Goal: Communication & Community: Answer question/provide support

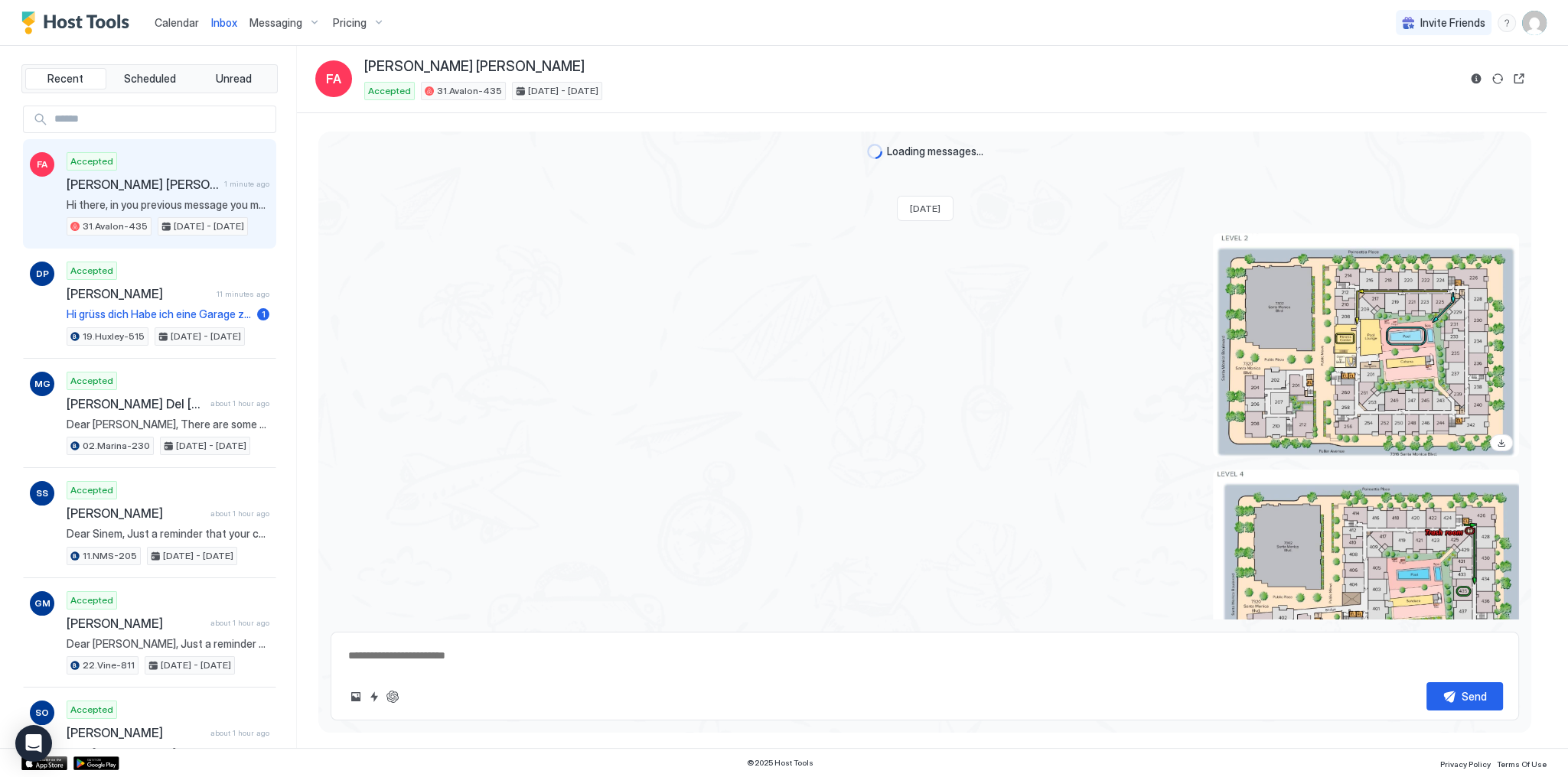
scroll to position [2287, 0]
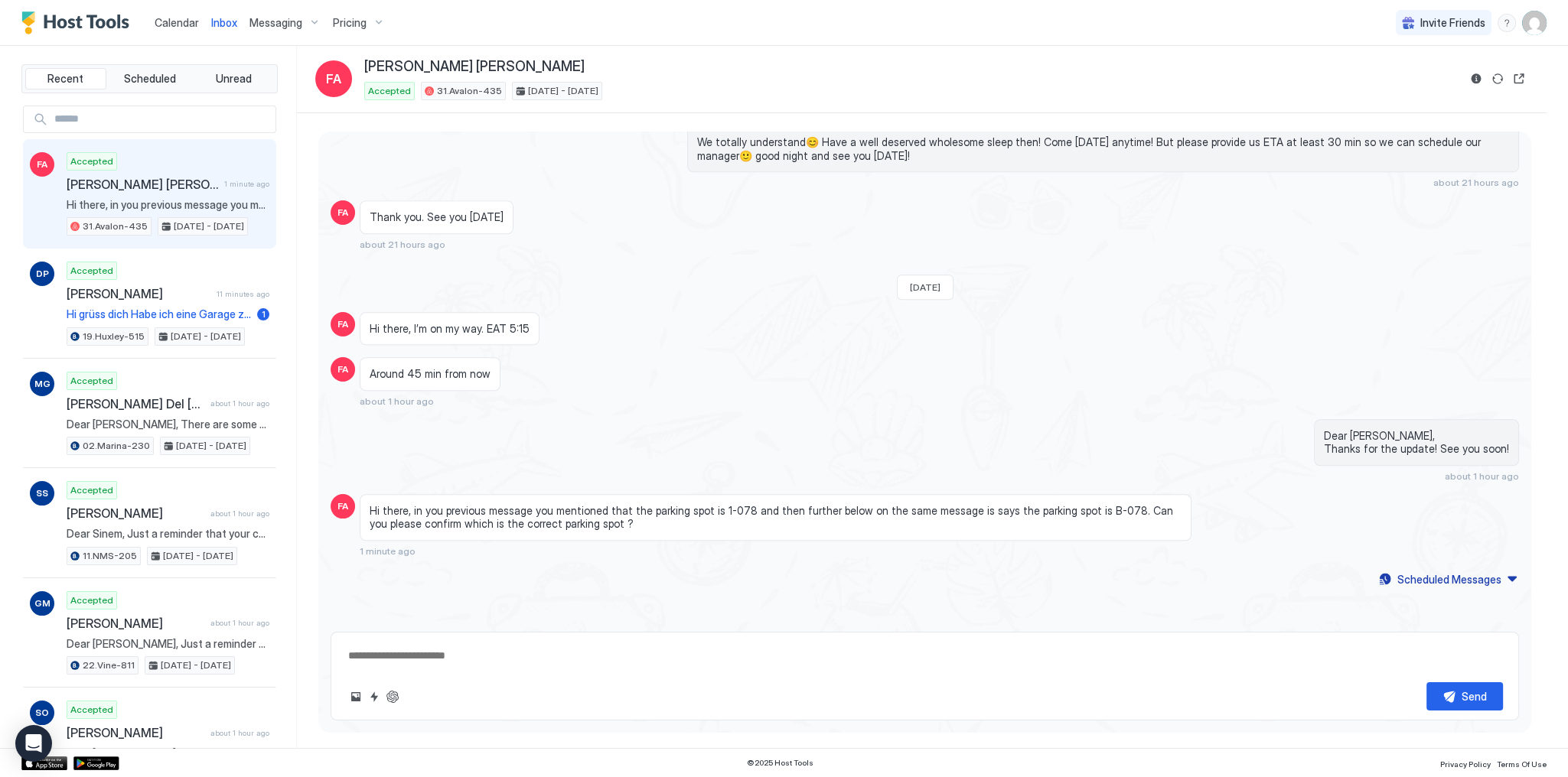
click at [176, 153] on div "Accepted [PERSON_NAME] [PERSON_NAME] 1 minute ago Hi there, in you previous mes…" at bounding box center [168, 195] width 202 height 84
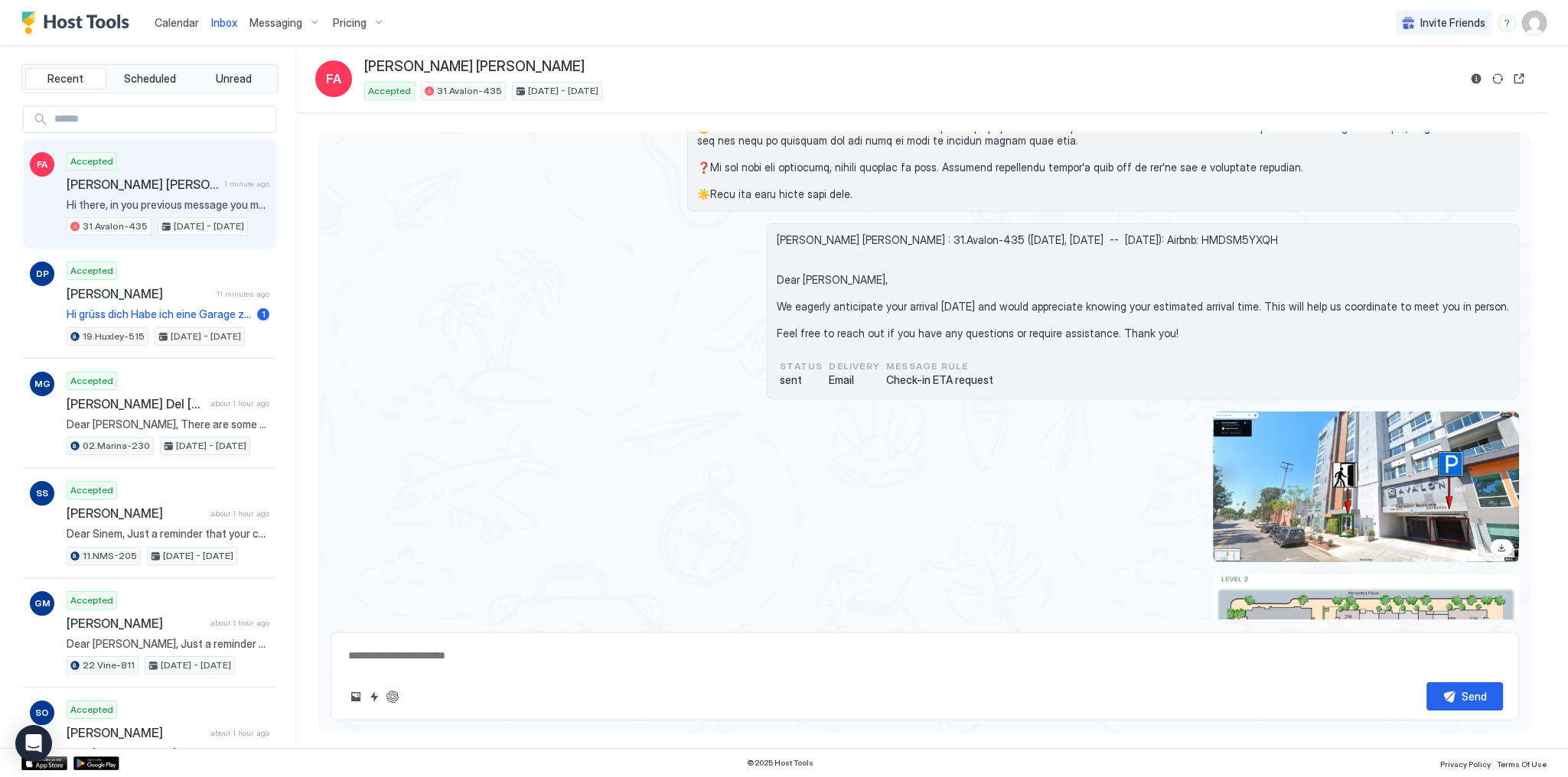
scroll to position [3537, 0]
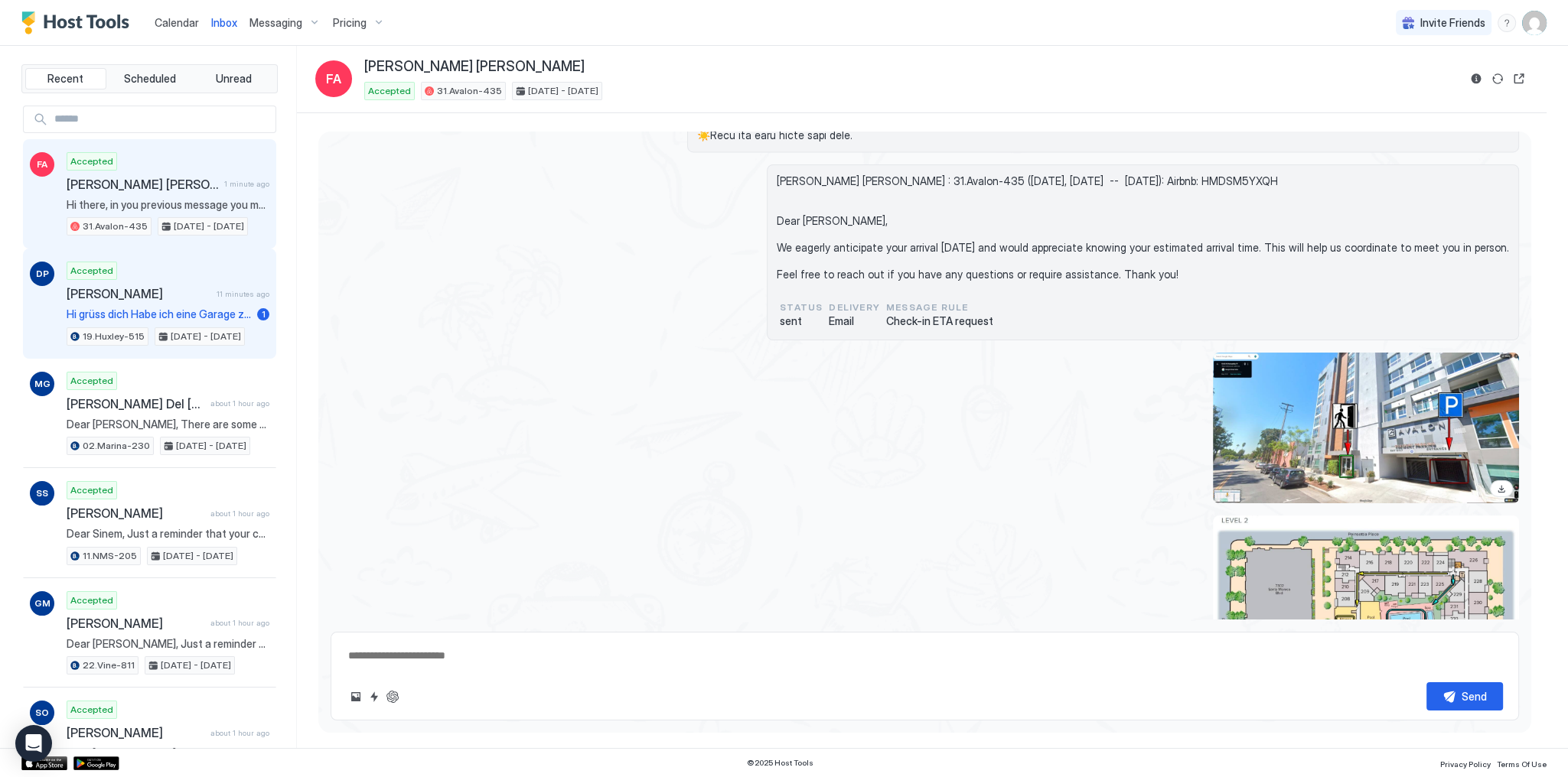
click at [198, 301] on div "Accepted [PERSON_NAME] 11 minutes ago Hi grüss dich Habe ich eine Garage zur Ve…" at bounding box center [168, 303] width 202 height 84
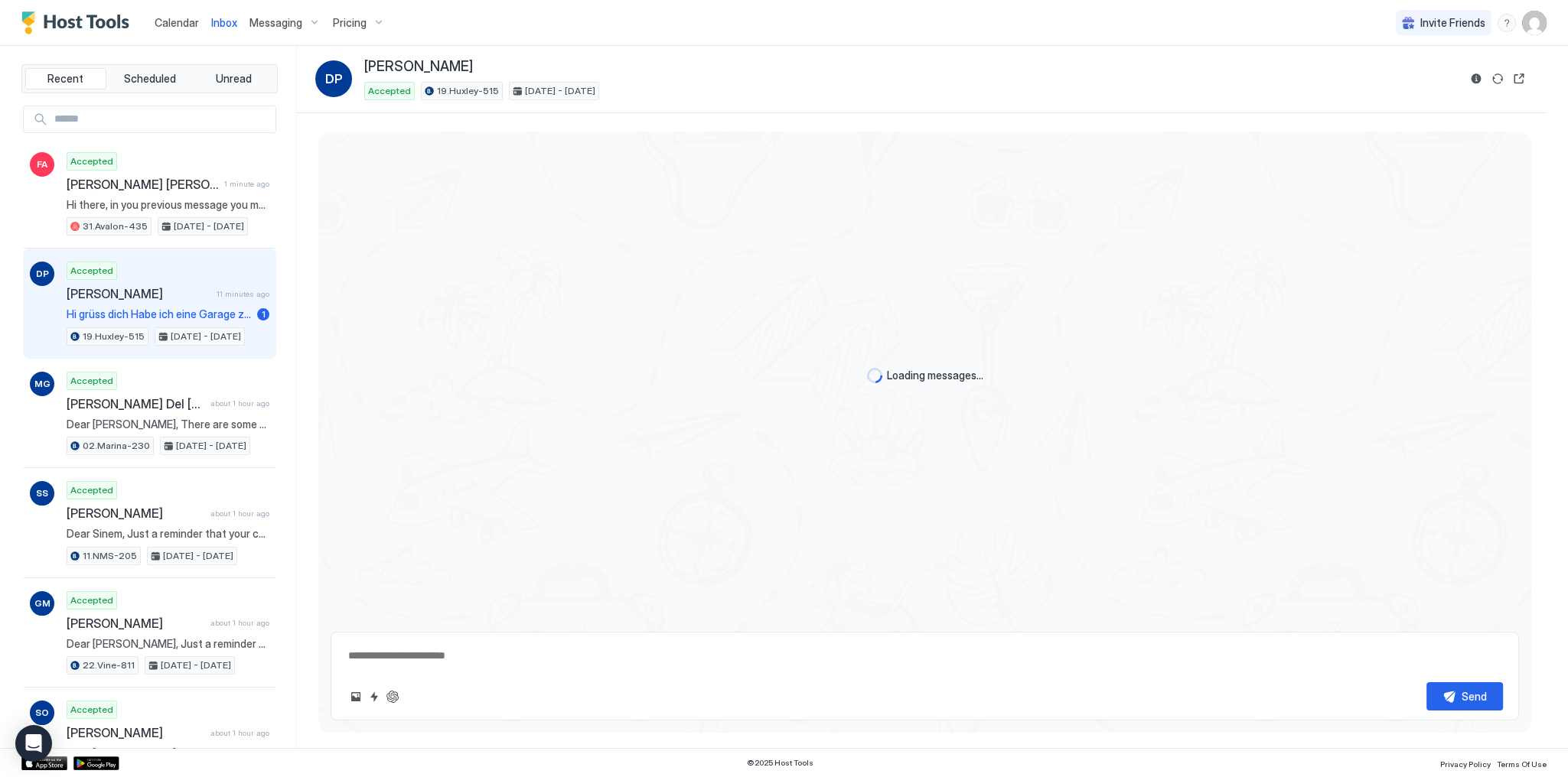
type textarea "*"
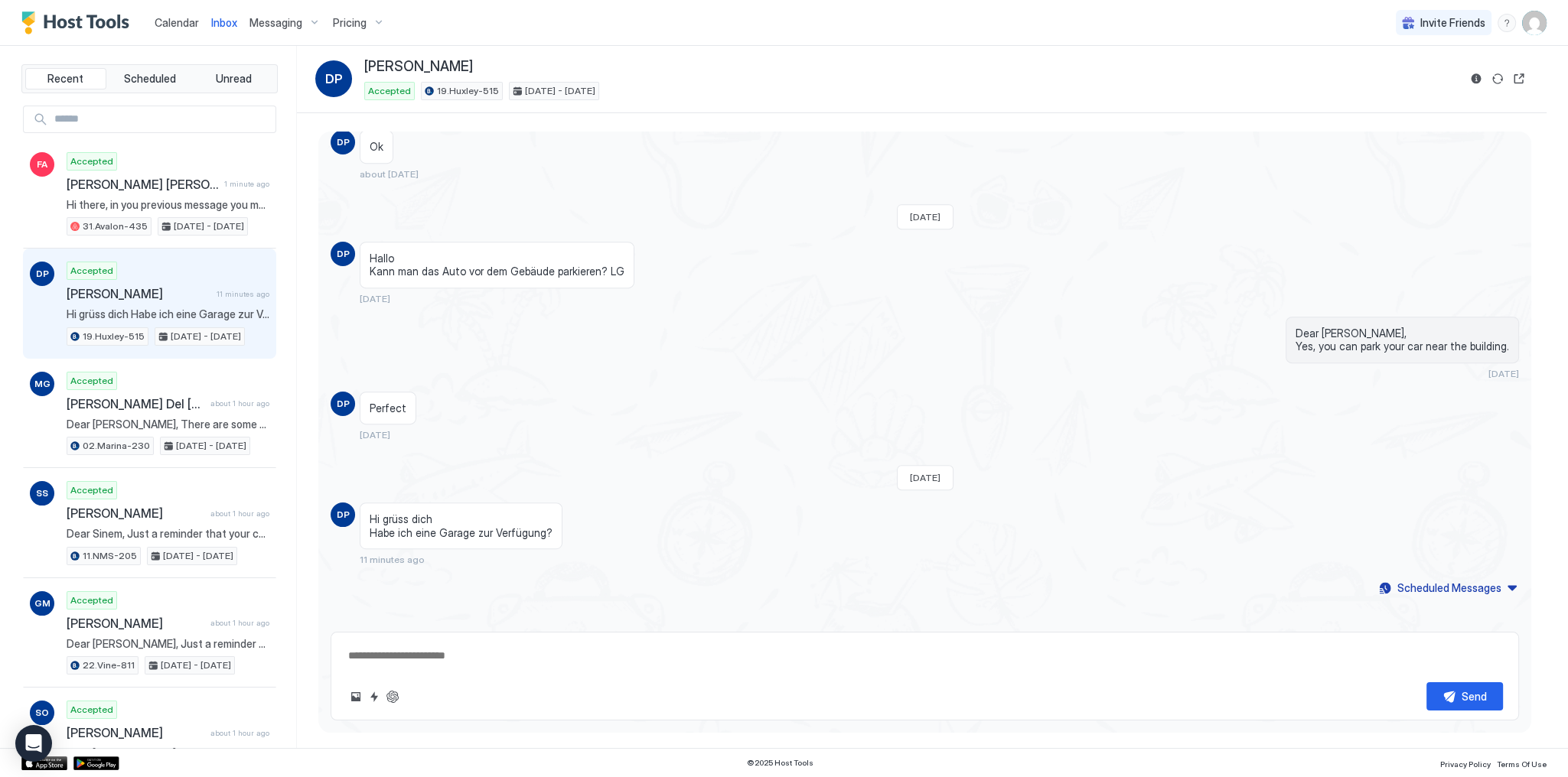
scroll to position [1268, 0]
click at [412, 512] on span "Hi grüss dich Habe ich eine Garage zur Verfügung?" at bounding box center [461, 525] width 183 height 27
drag, startPoint x: 412, startPoint y: 511, endPoint x: 421, endPoint y: 526, distance: 17.5
click at [421, 526] on span "Hi grüss dich Habe ich eine Garage zur Verfügung?" at bounding box center [461, 525] width 183 height 27
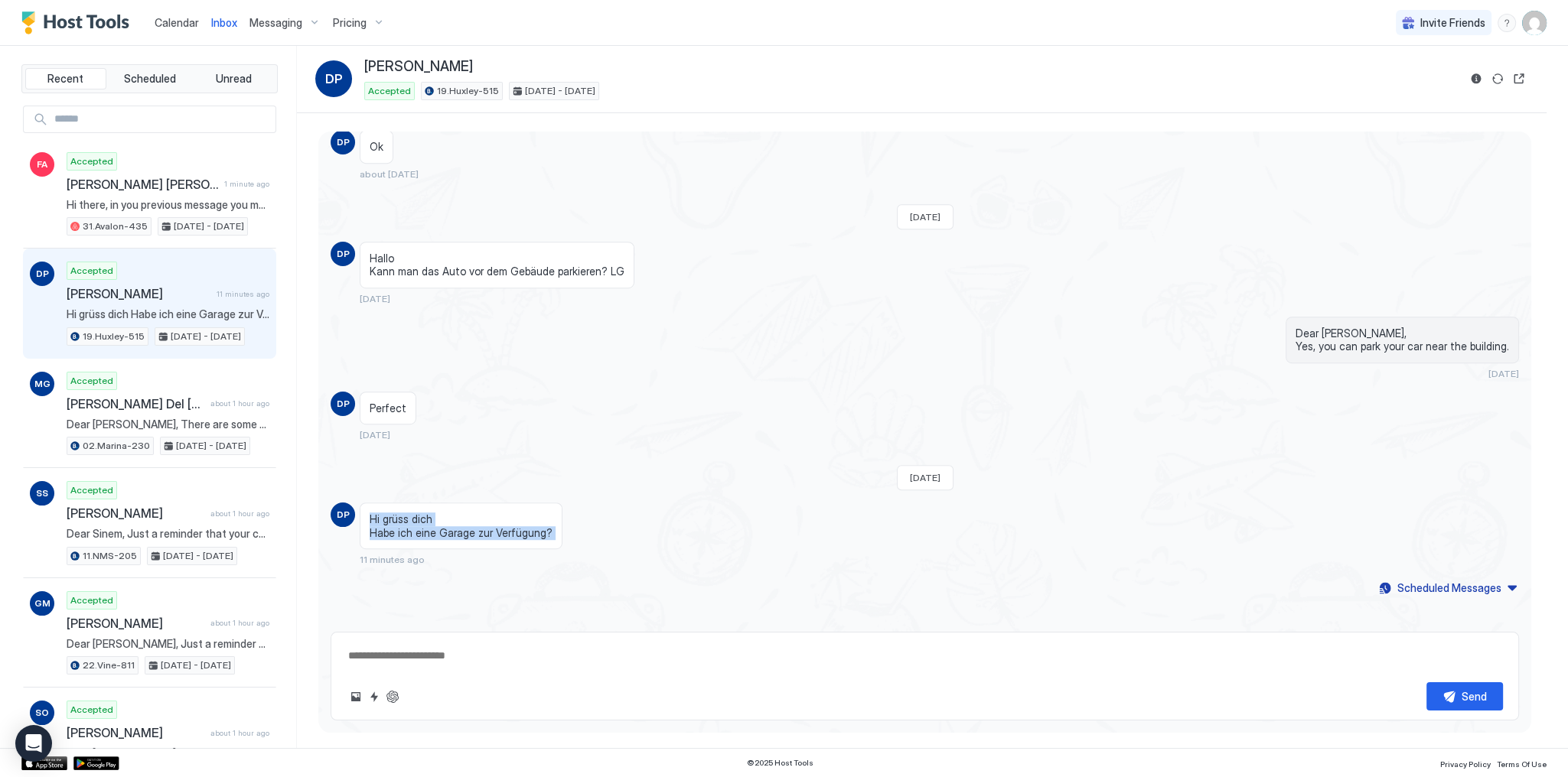
copy span "Hi grüss dich Habe ich eine Garage zur Verfügung?"
